Goal: Task Accomplishment & Management: Manage account settings

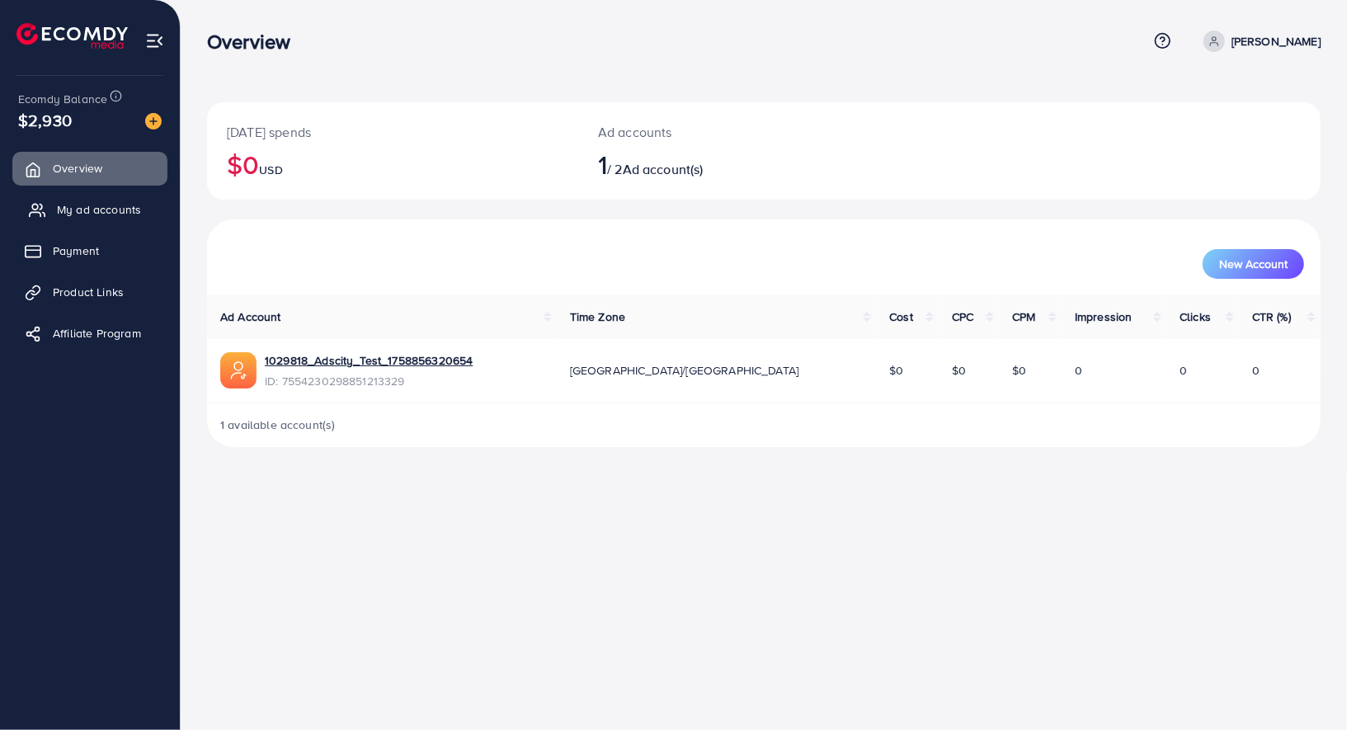
click at [120, 209] on span "My ad accounts" at bounding box center [99, 209] width 84 height 16
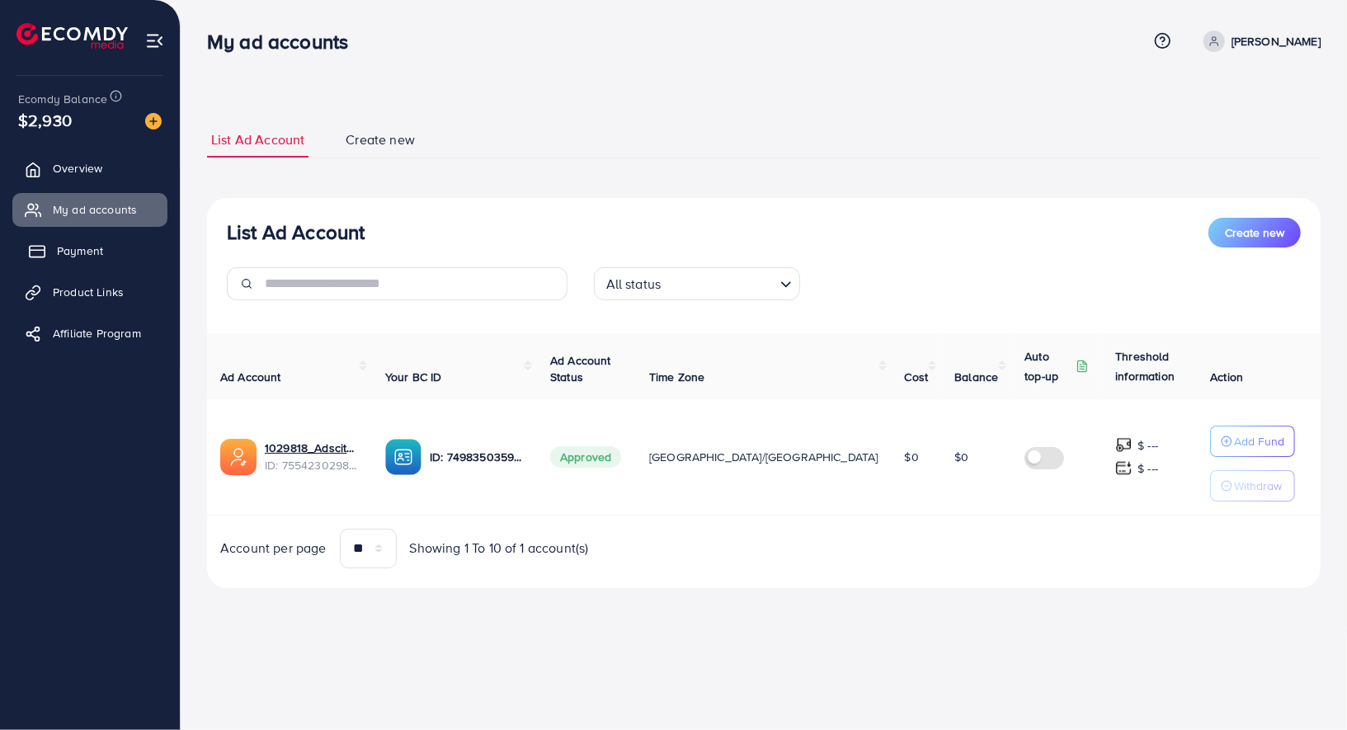
click at [142, 251] on link "Payment" at bounding box center [89, 250] width 155 height 33
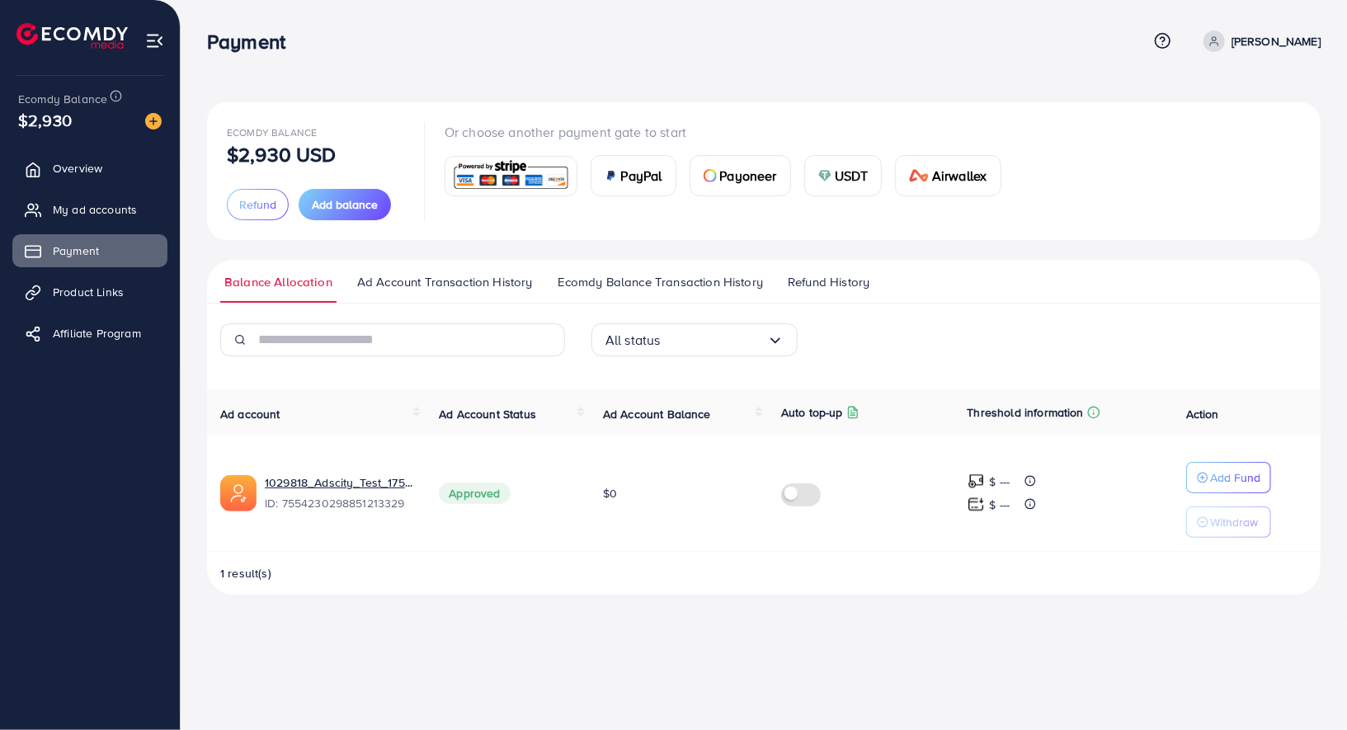
click at [626, 292] on link "Ecomdy Balance Transaction History" at bounding box center [660, 288] width 214 height 30
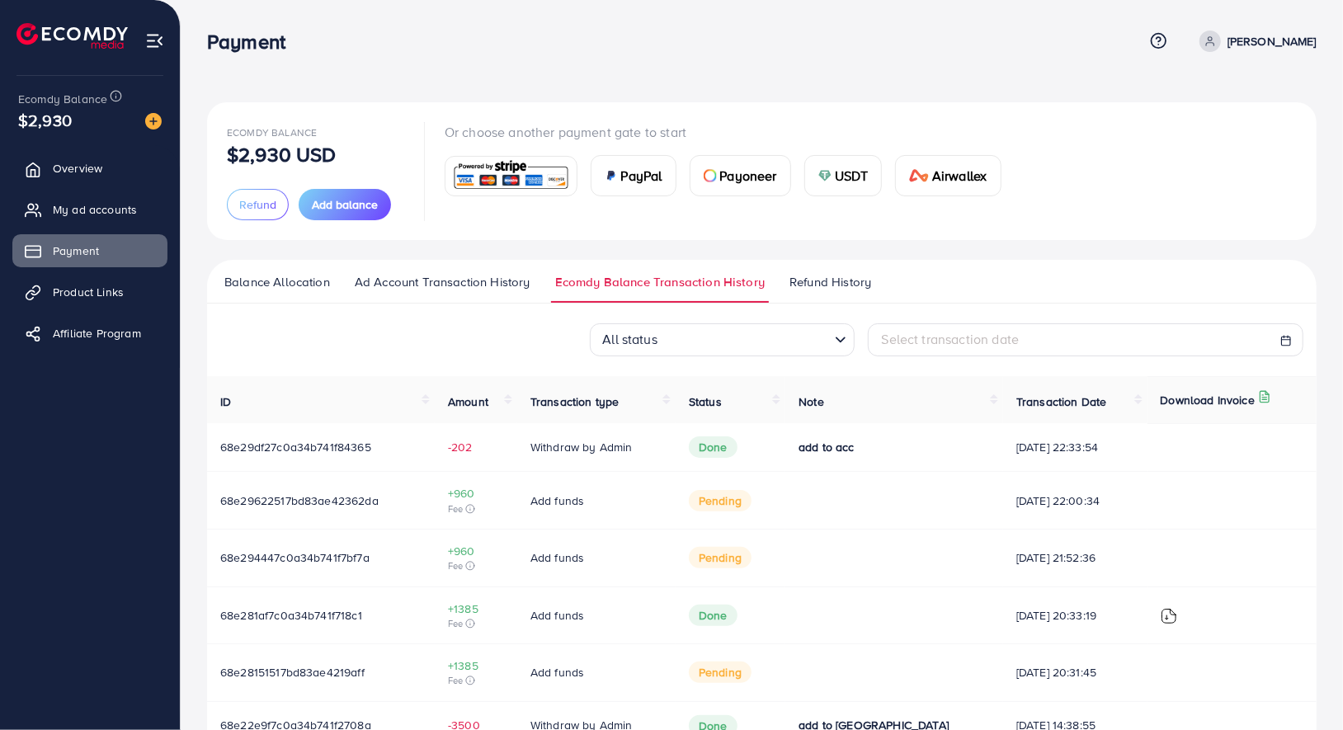
click at [791, 344] on input "Search for option" at bounding box center [745, 341] width 166 height 26
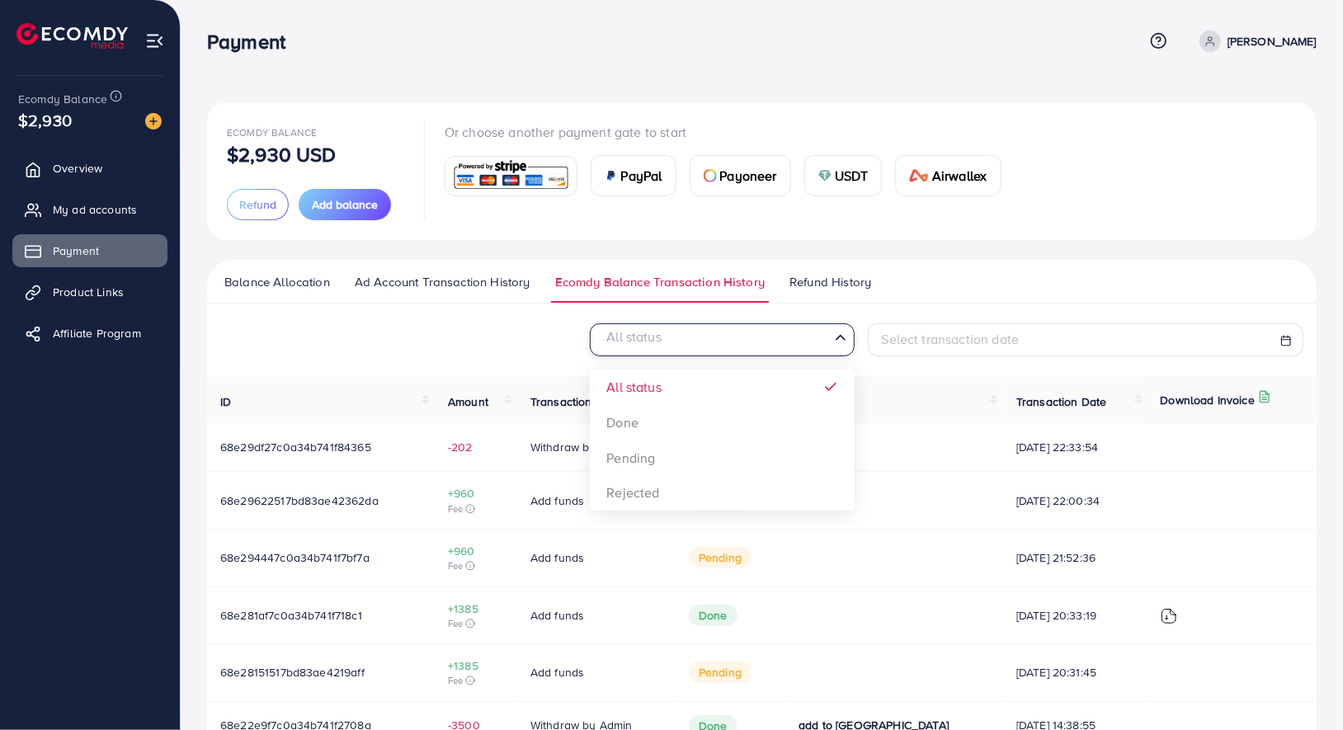
click at [523, 348] on div "All status Loading... All status Done Pending Rejected Select transaction date" at bounding box center [761, 339] width 1109 height 33
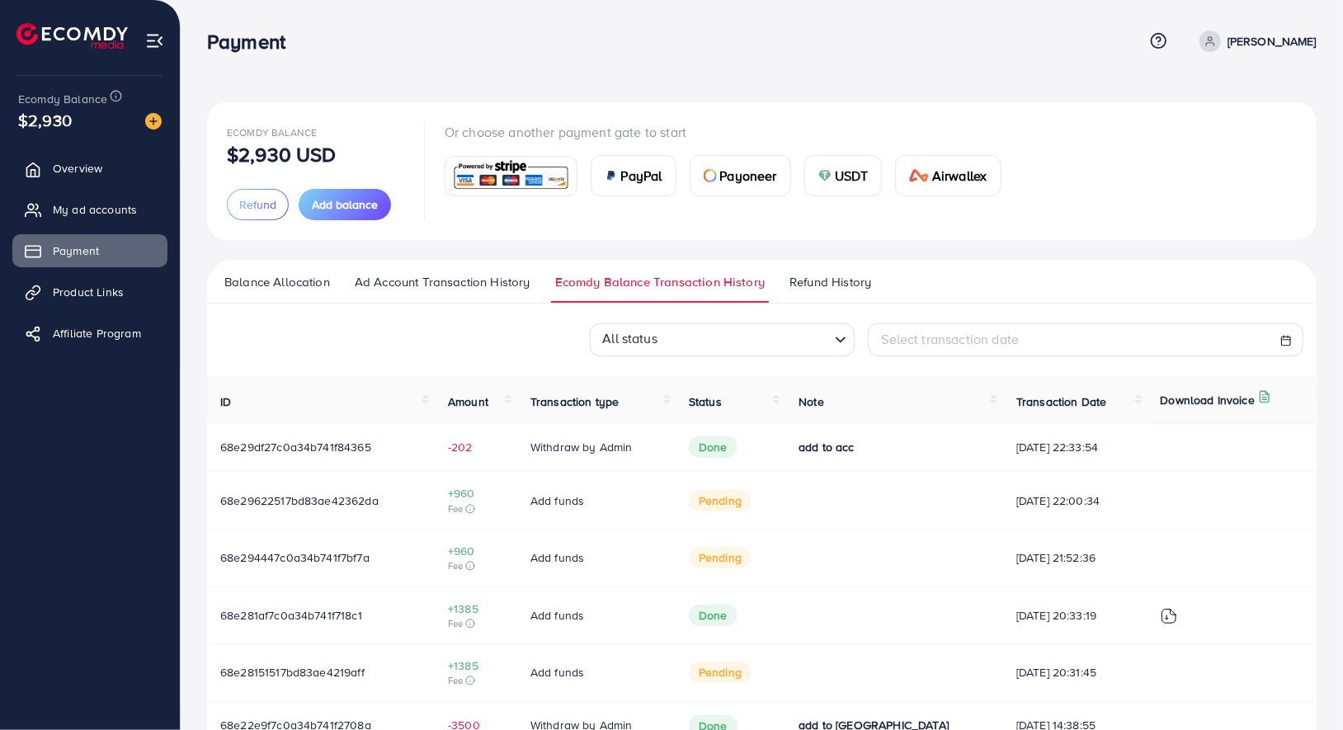
click at [950, 350] on div "Select transaction date" at bounding box center [1085, 339] width 435 height 33
click at [1080, 312] on div "Balance Allocation Ad Account Transaction History Ecomdy Balance Transaction Hi…" at bounding box center [761, 648] width 1109 height 776
click at [1066, 342] on div "Select transaction date" at bounding box center [1085, 339] width 407 height 19
select select "*"
select select "**"
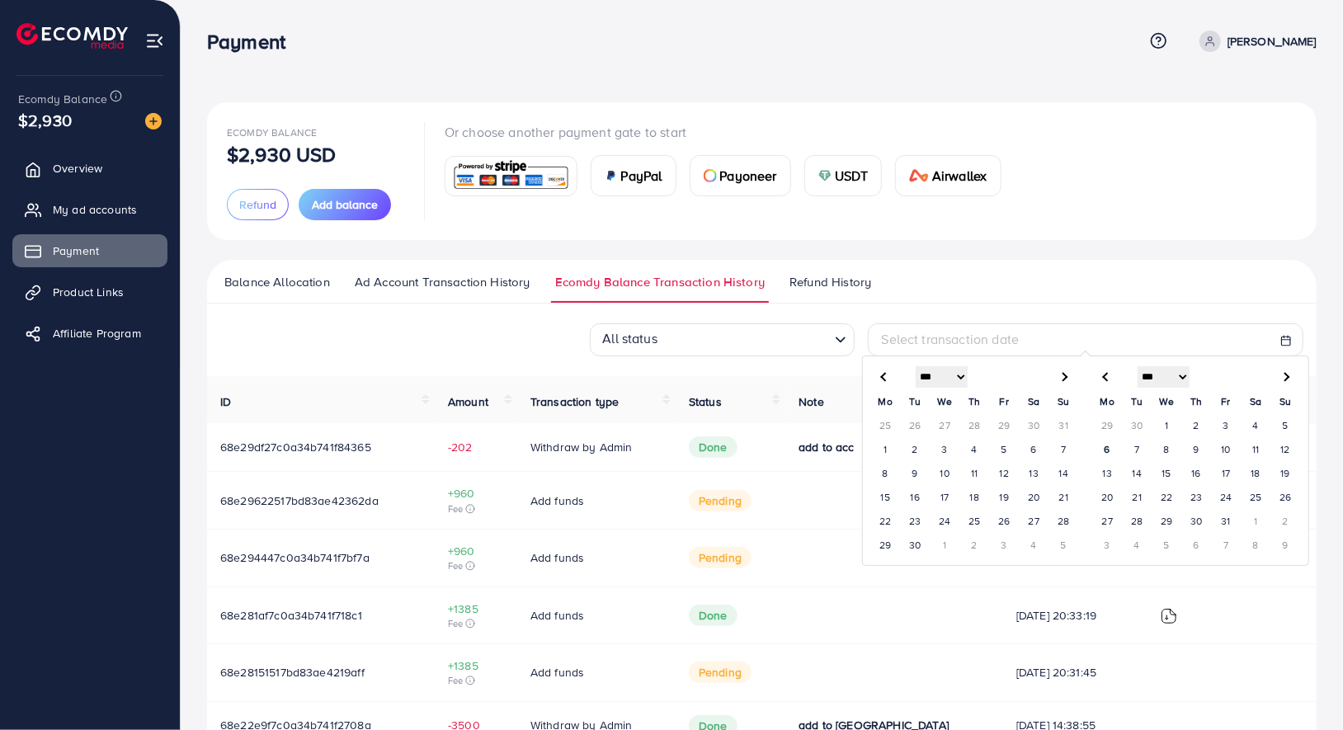
click at [983, 272] on ul "Balance Allocation Ad Account Transaction History Ecomdy Balance Transaction Hi…" at bounding box center [761, 282] width 1109 height 44
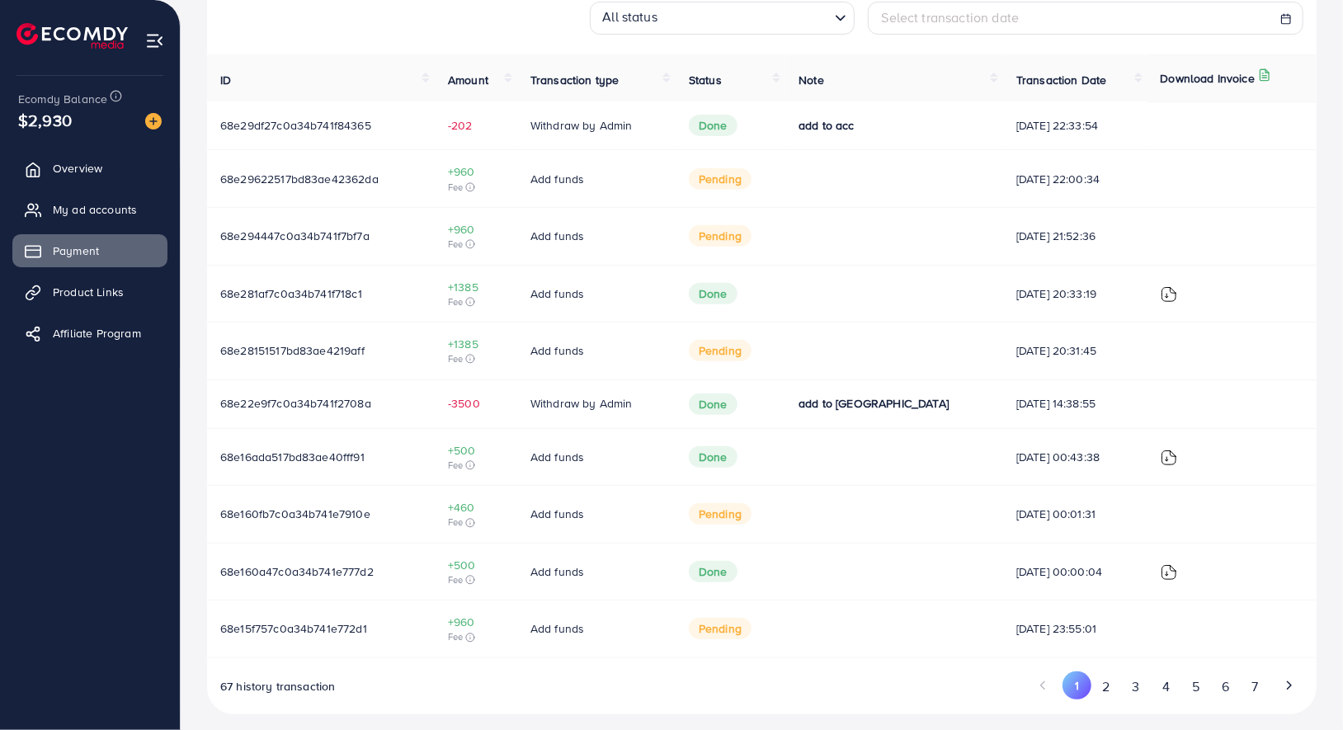
scroll to position [327, 0]
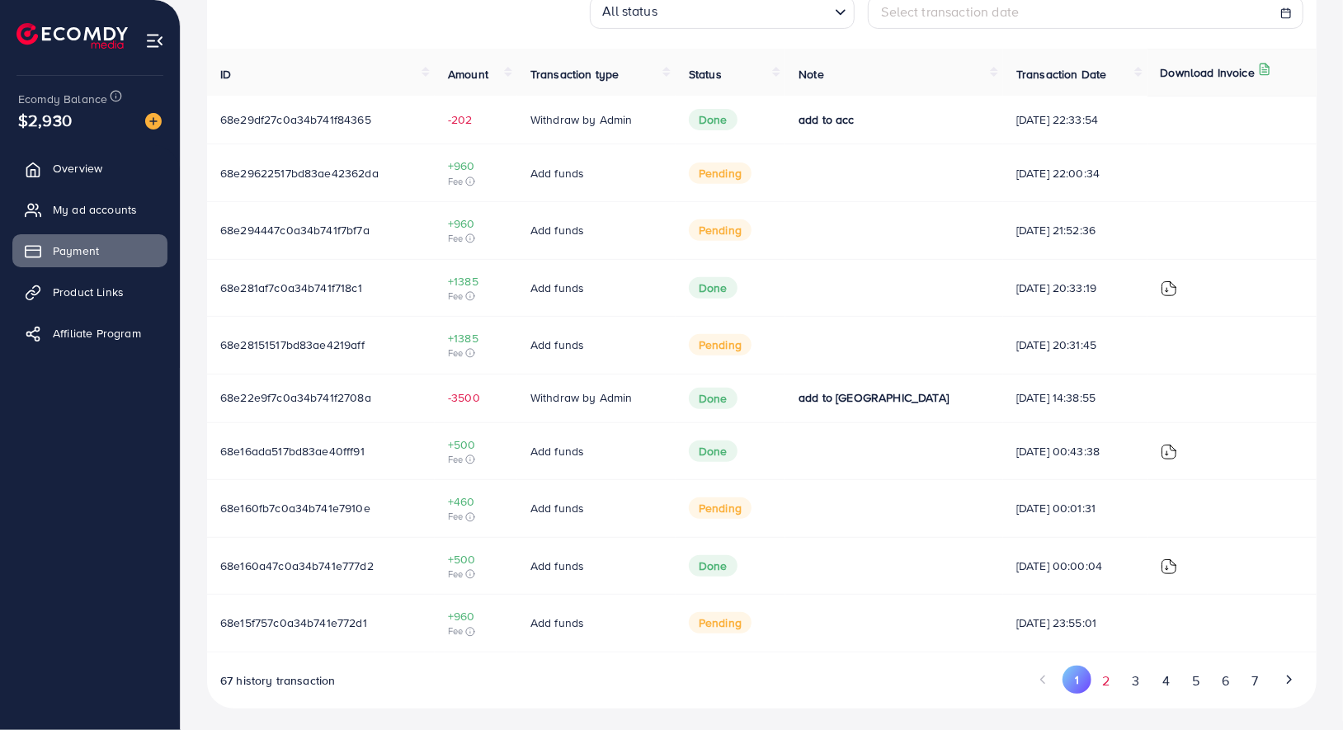
click at [1113, 684] on button "2" at bounding box center [1106, 681] width 30 height 31
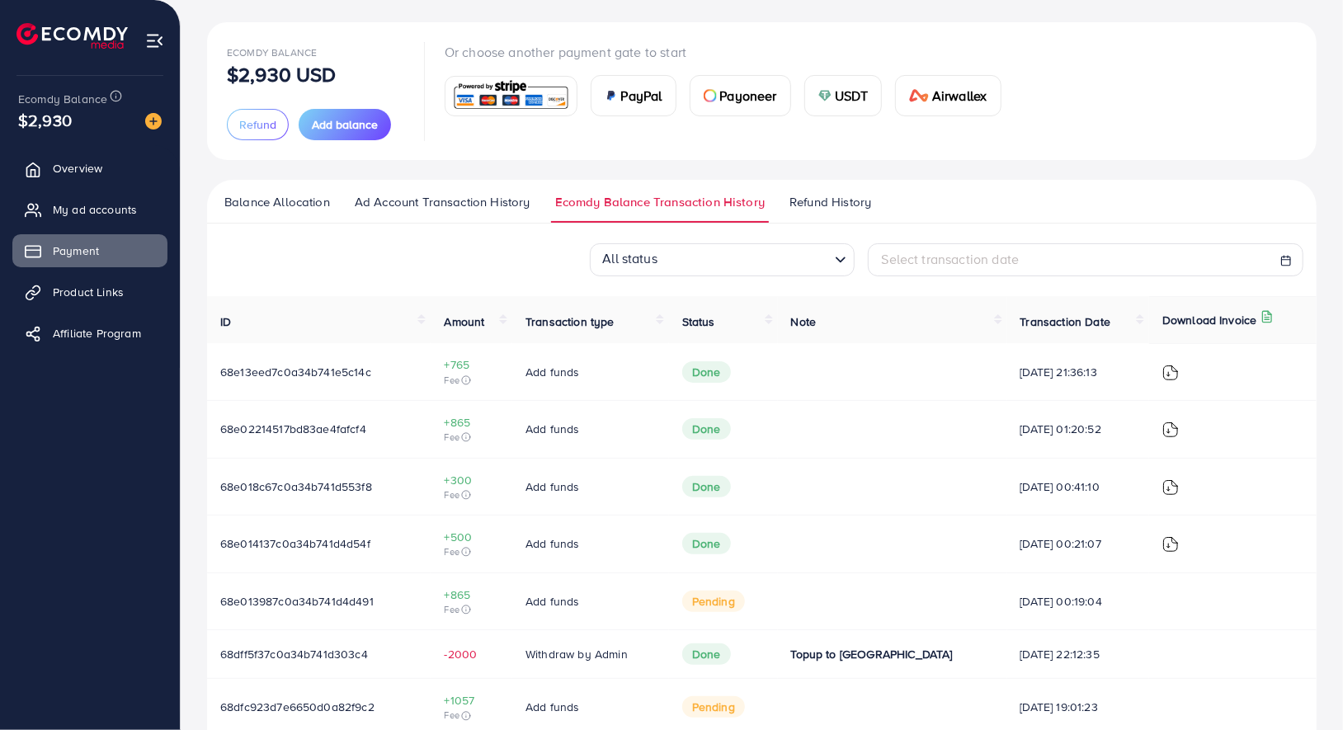
scroll to position [336, 0]
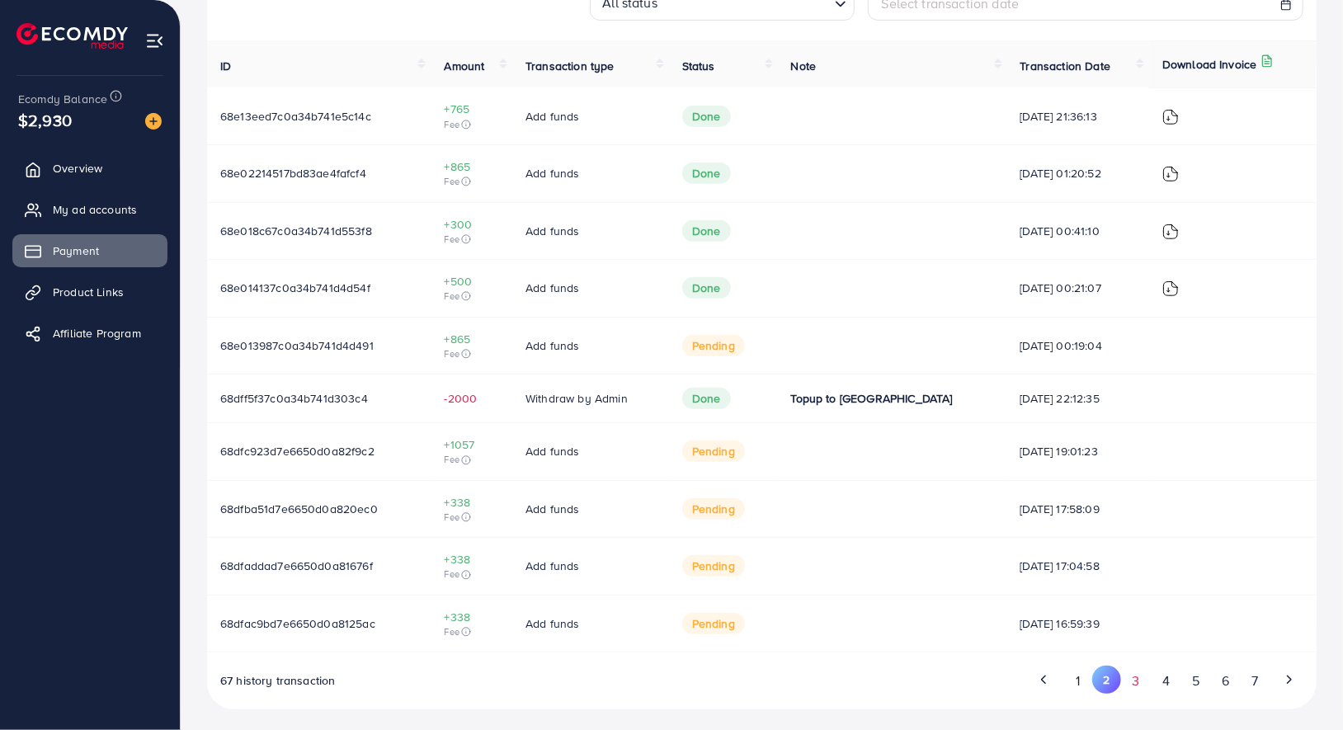
click at [1138, 685] on button "3" at bounding box center [1136, 681] width 30 height 31
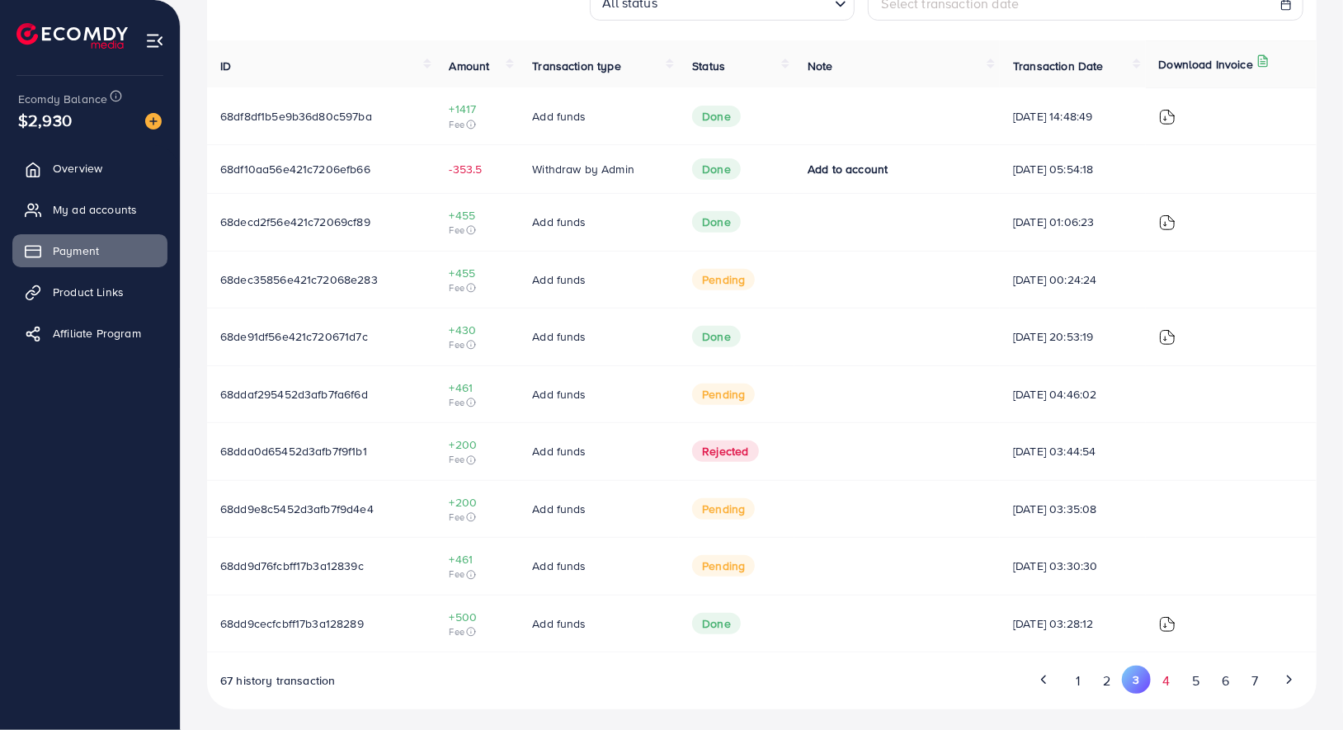
click at [1169, 674] on button "4" at bounding box center [1165, 681] width 30 height 31
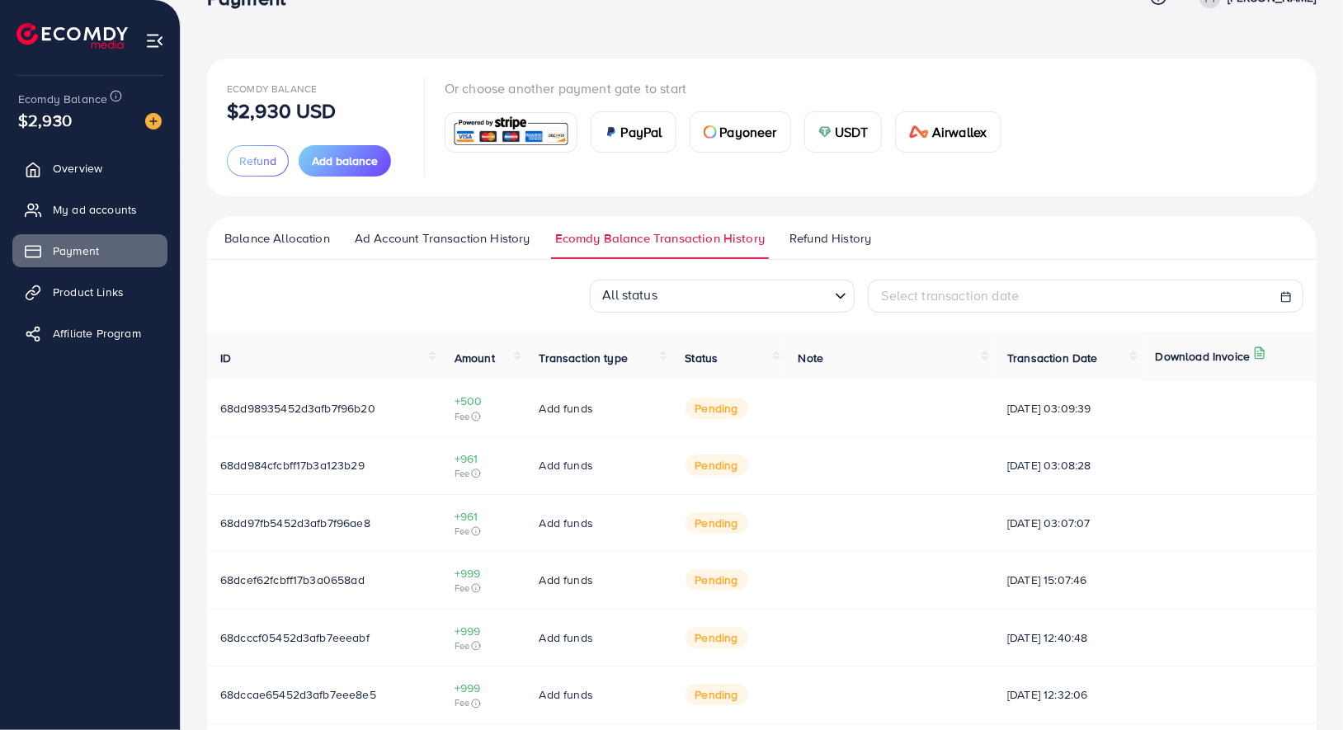
scroll to position [345, 0]
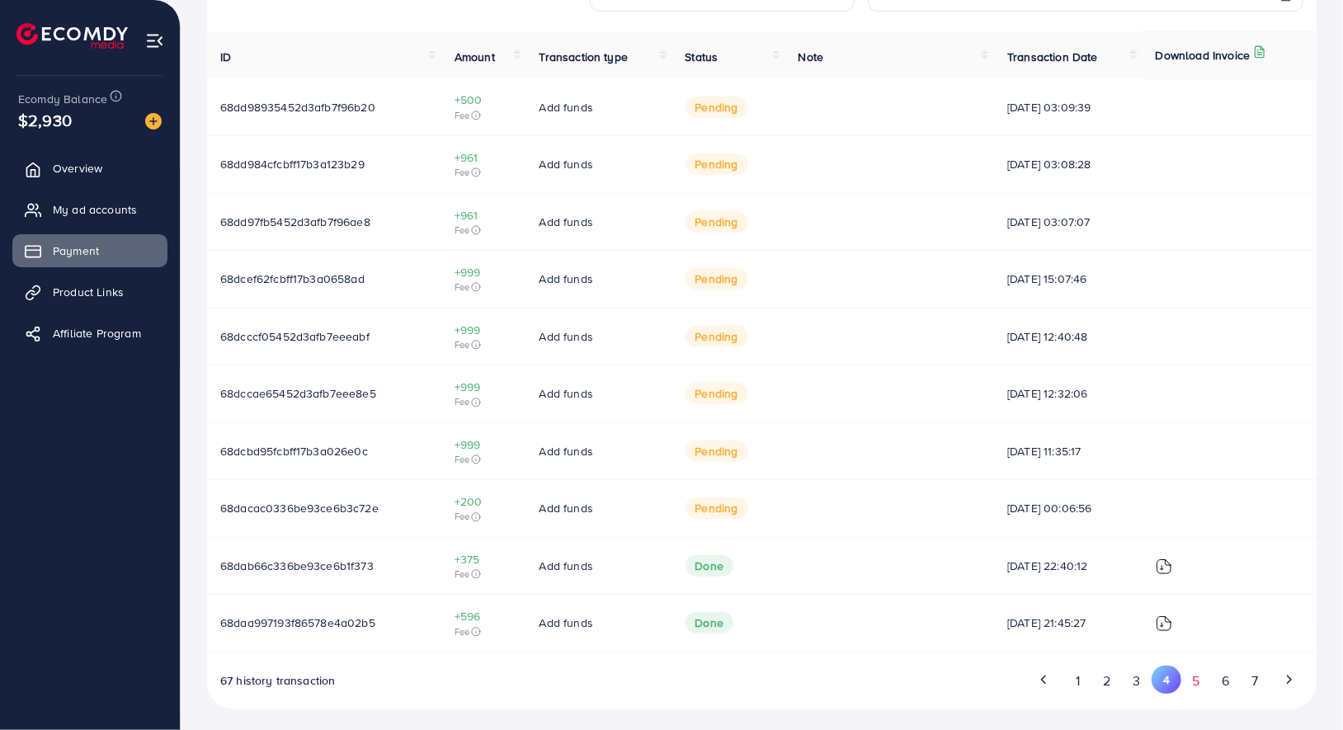
click at [1197, 673] on button "5" at bounding box center [1196, 681] width 30 height 31
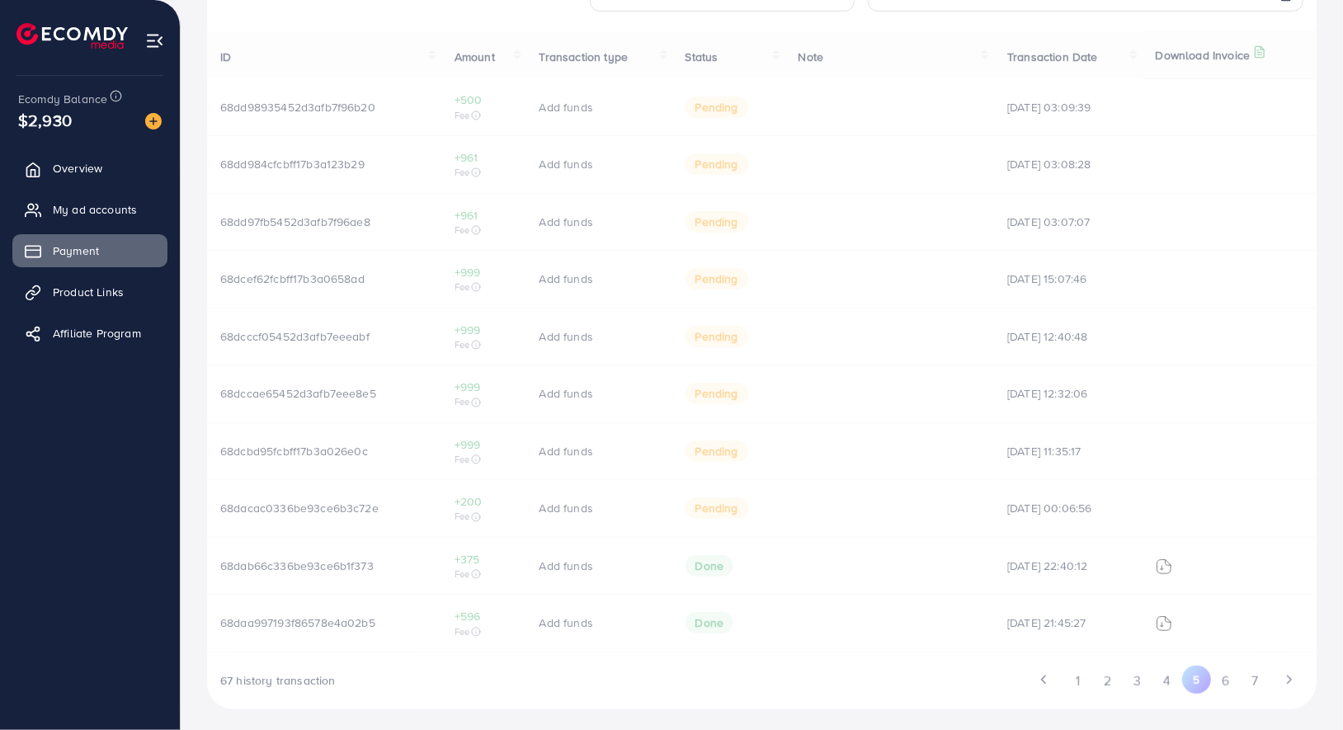
scroll to position [301, 0]
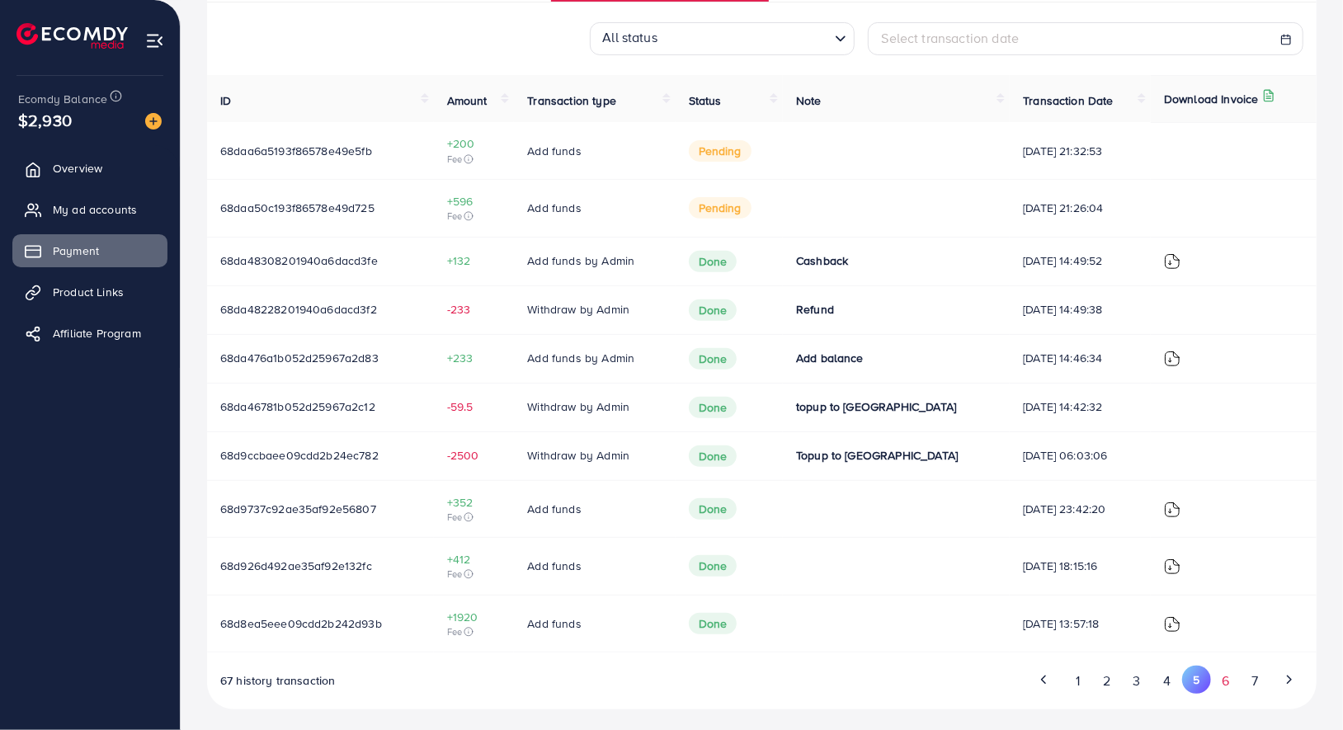
click at [1221, 670] on button "6" at bounding box center [1226, 681] width 30 height 31
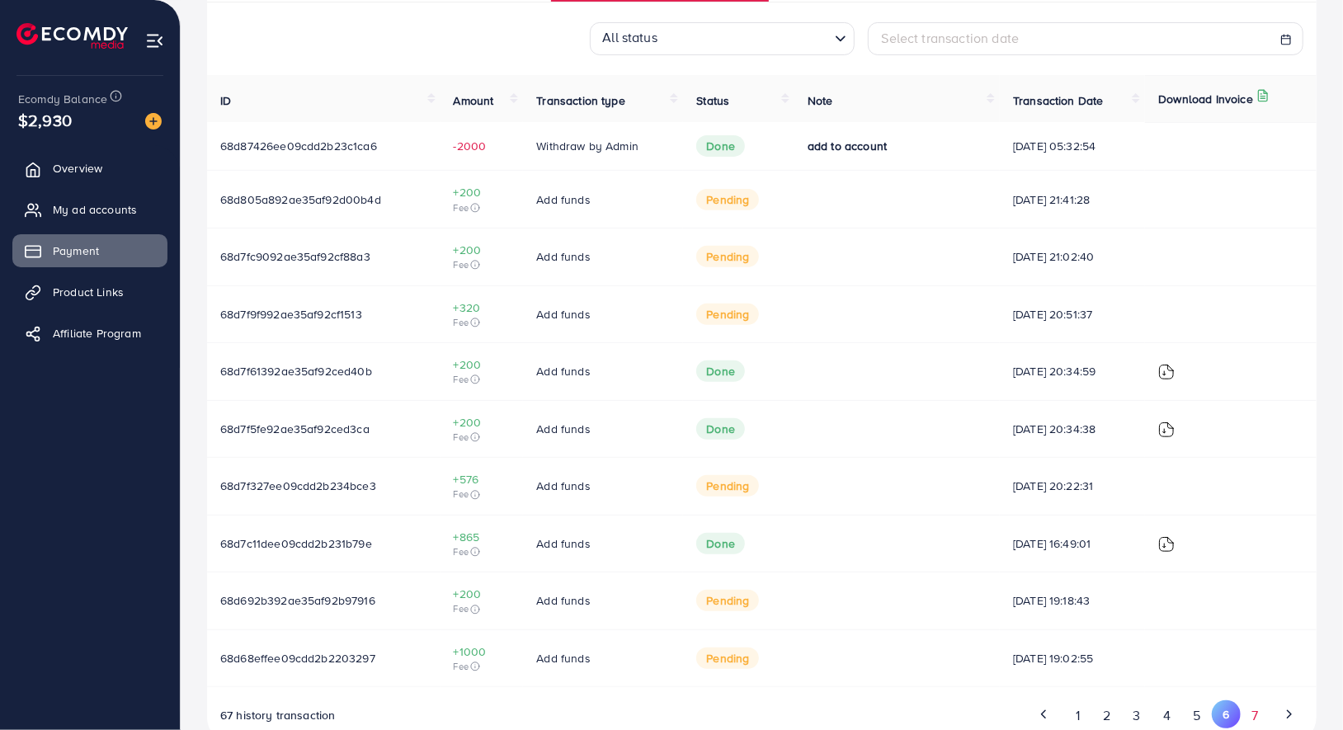
click at [1254, 711] on button "7" at bounding box center [1254, 715] width 29 height 31
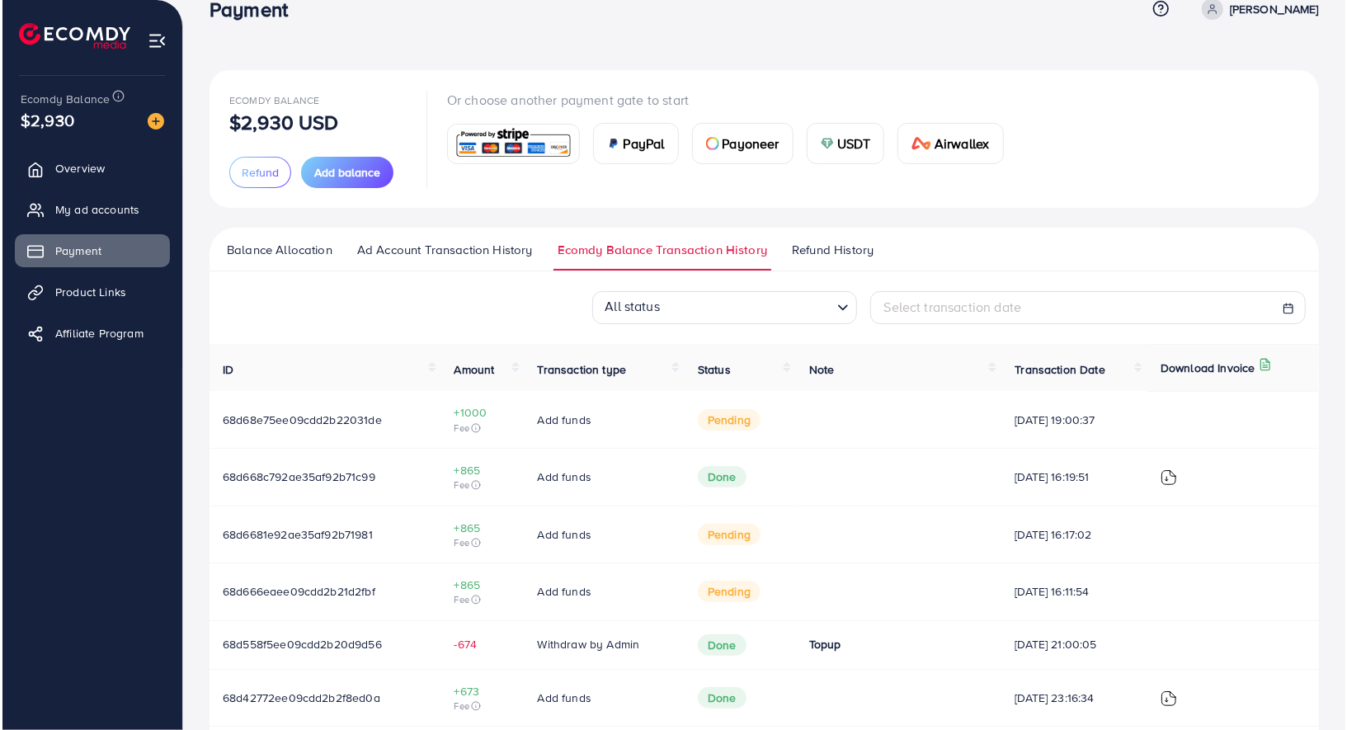
scroll to position [0, 0]
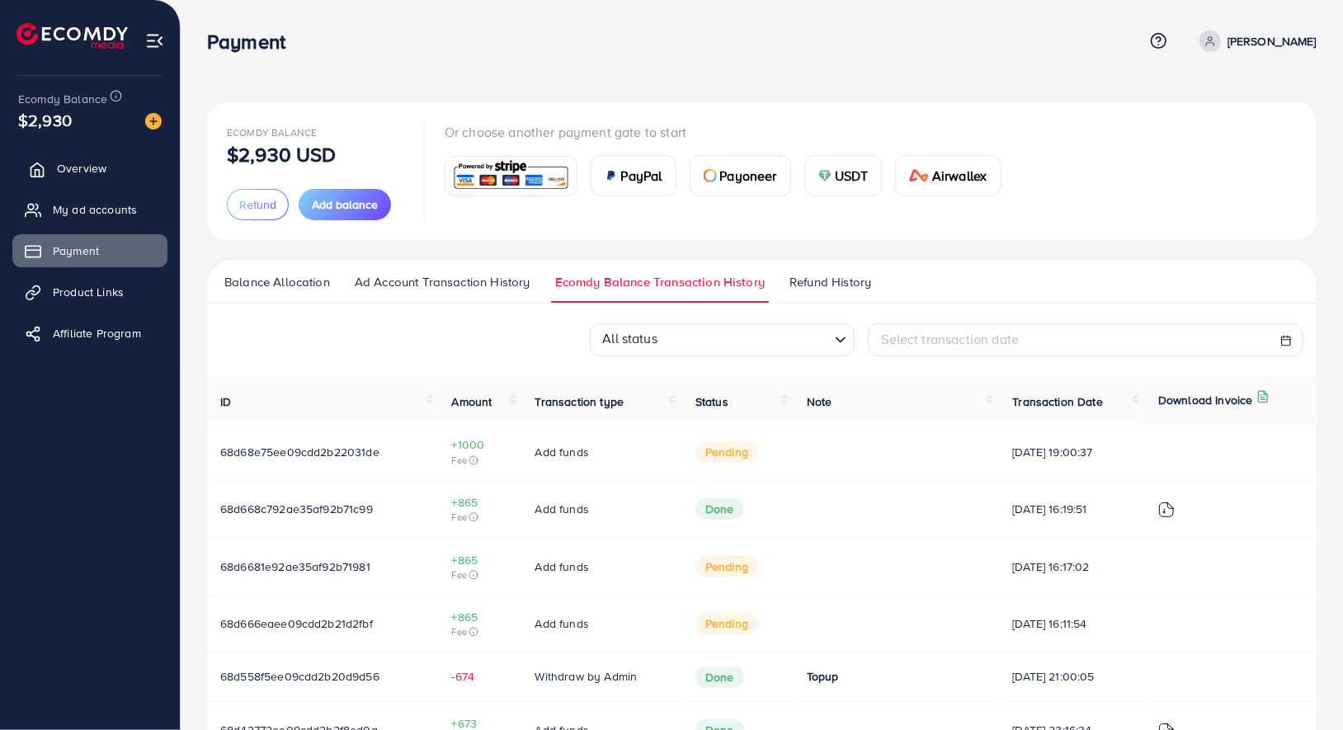
click at [108, 168] on link "Overview" at bounding box center [89, 168] width 155 height 33
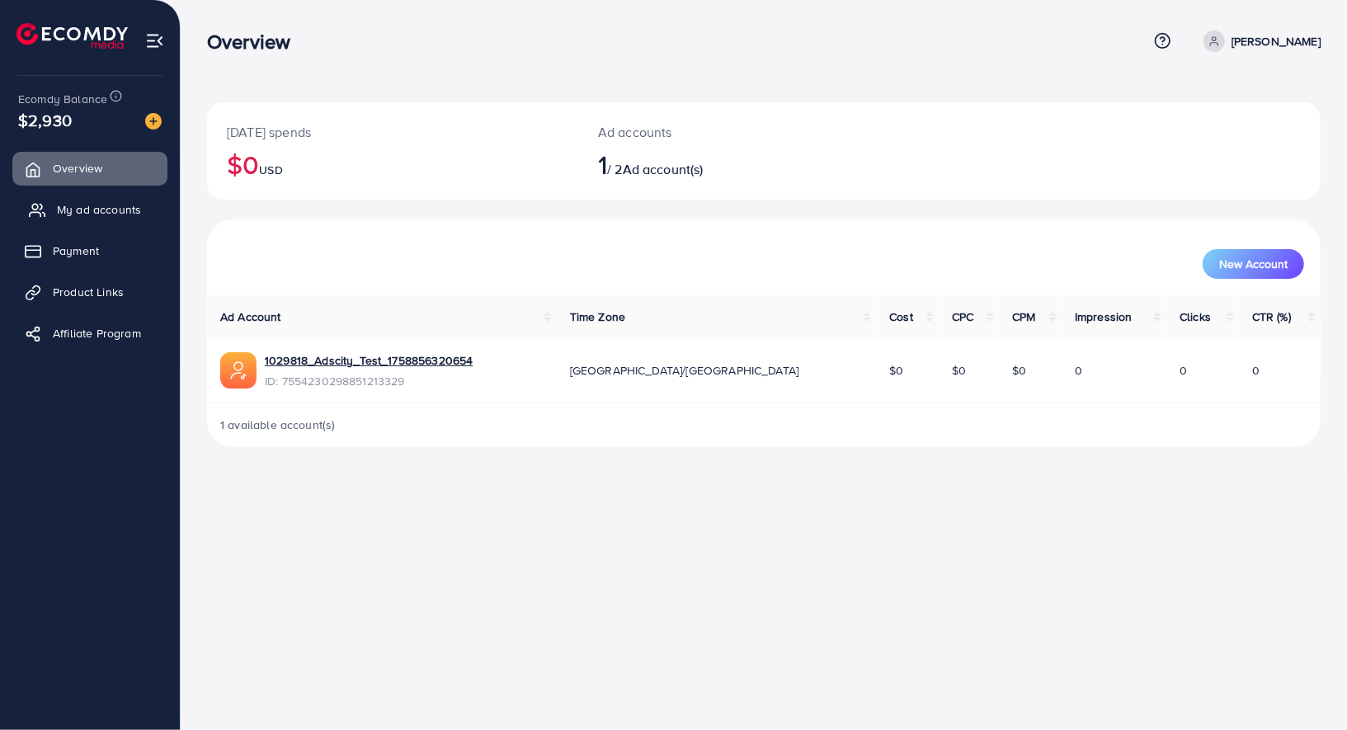
click at [140, 209] on link "My ad accounts" at bounding box center [89, 209] width 155 height 33
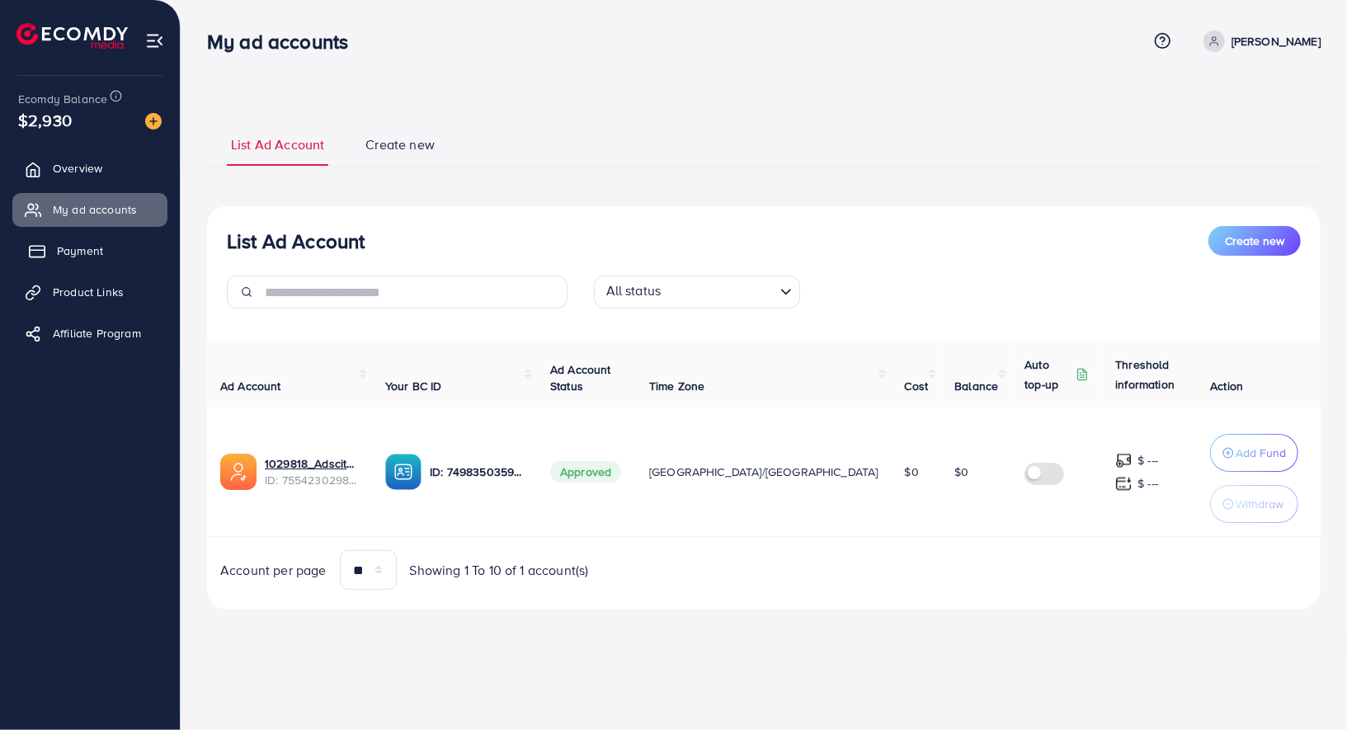
click at [115, 252] on link "Payment" at bounding box center [89, 250] width 155 height 33
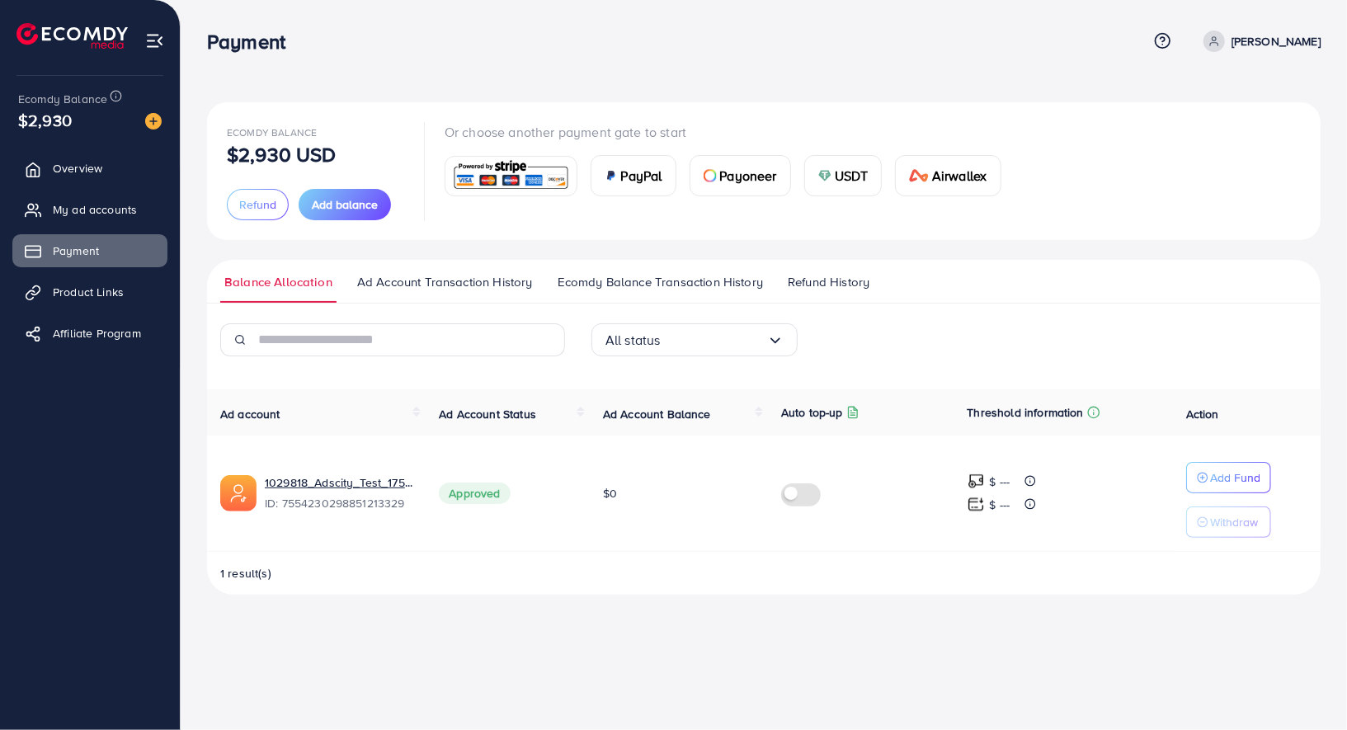
click at [412, 283] on span "Ad Account Transaction History" at bounding box center [445, 282] width 176 height 18
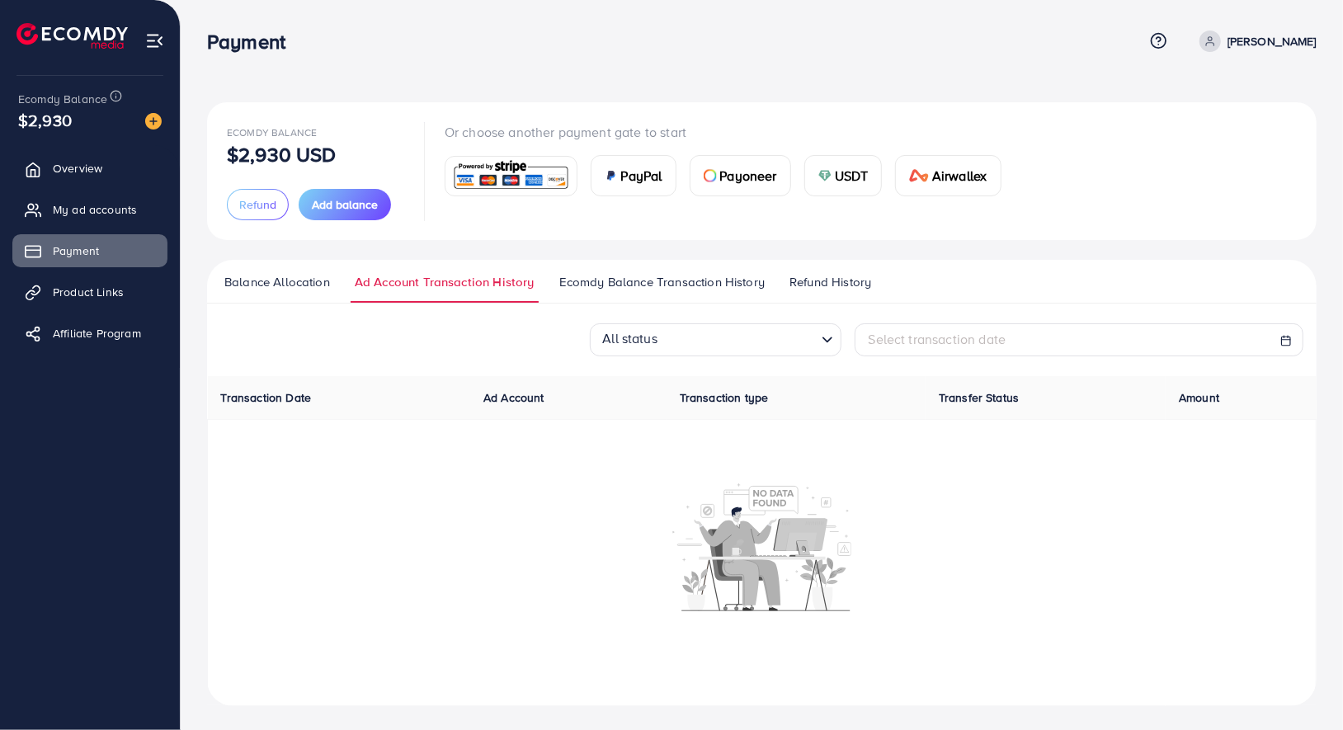
click at [584, 293] on link "Ecomdy Balance Transaction History" at bounding box center [662, 288] width 214 height 30
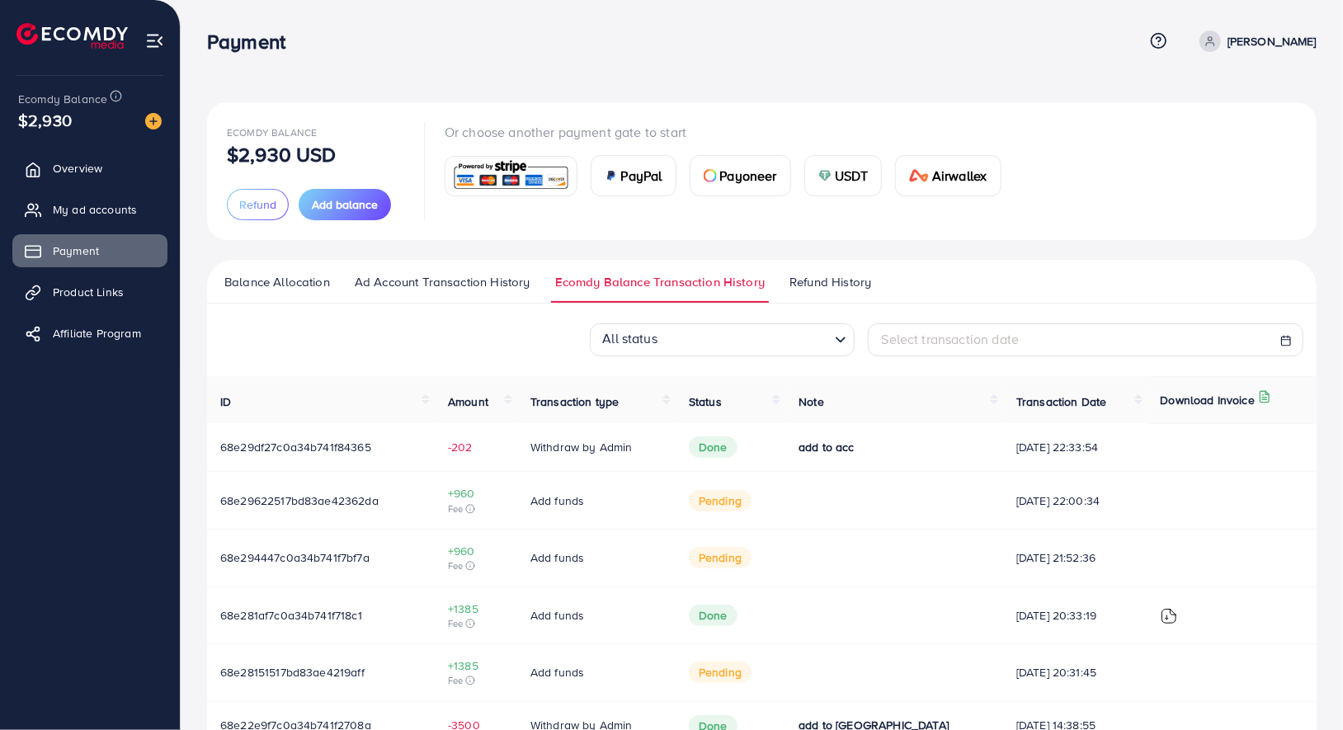
click at [291, 292] on link "Balance Allocation" at bounding box center [277, 288] width 114 height 30
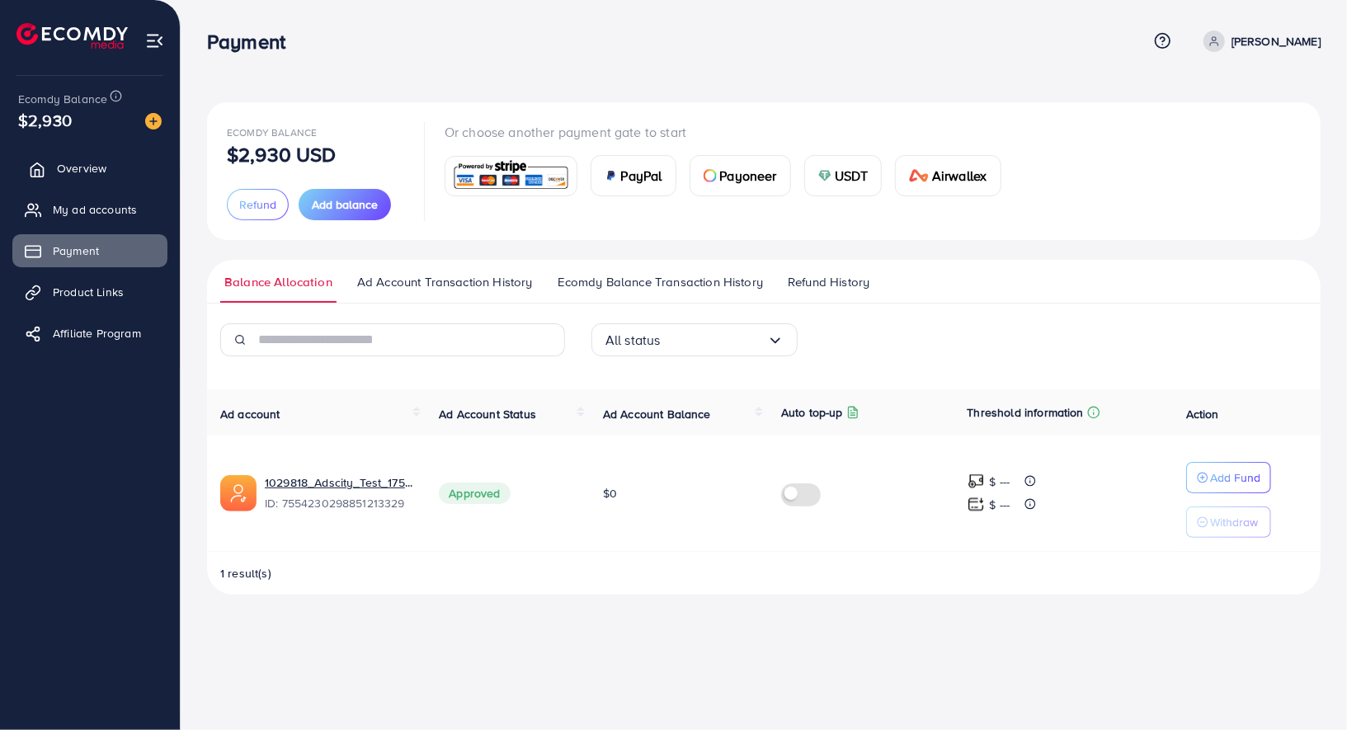
click at [134, 171] on link "Overview" at bounding box center [89, 168] width 155 height 33
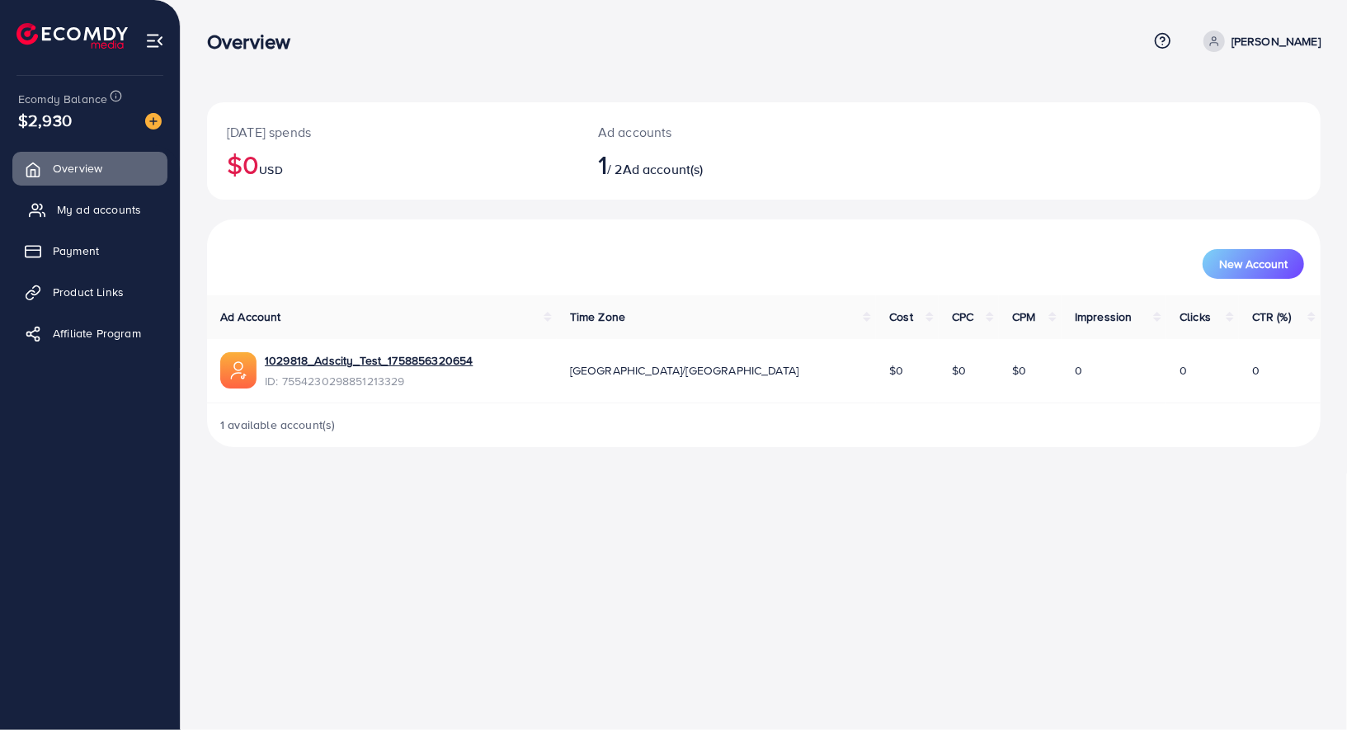
click at [127, 221] on link "My ad accounts" at bounding box center [89, 209] width 155 height 33
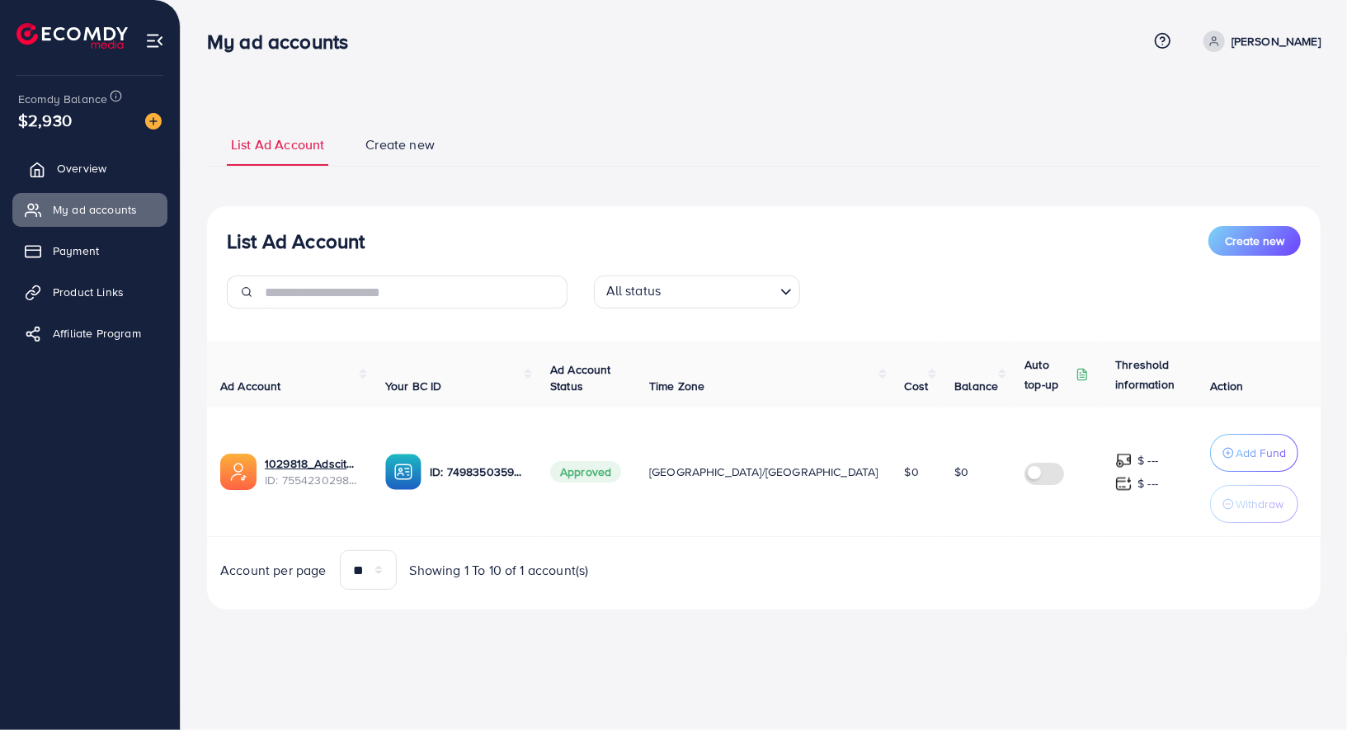
click at [87, 167] on span "Overview" at bounding box center [81, 168] width 49 height 16
